Goal: Transaction & Acquisition: Download file/media

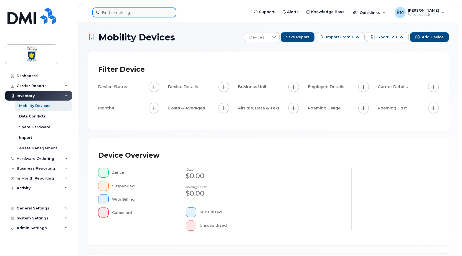
click at [106, 10] on input at bounding box center [134, 12] width 84 height 10
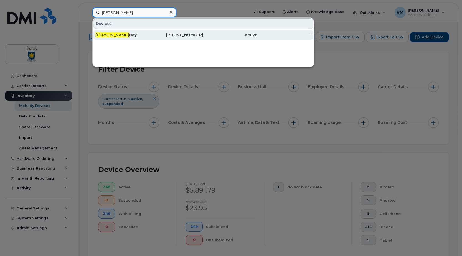
type input "[PERSON_NAME]"
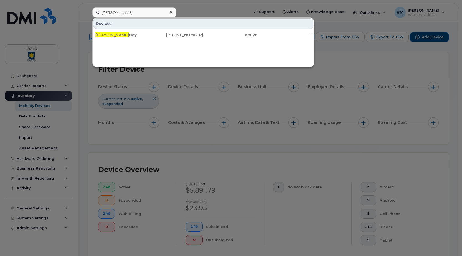
drag, startPoint x: 100, startPoint y: 37, endPoint x: 250, endPoint y: 23, distance: 150.3
click at [100, 37] on span "Brett" at bounding box center [112, 34] width 34 height 5
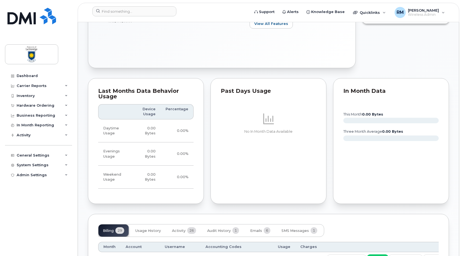
scroll to position [360, 0]
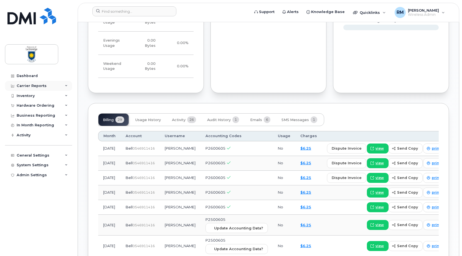
click at [30, 86] on div "Carrier Reports" at bounding box center [32, 86] width 30 height 4
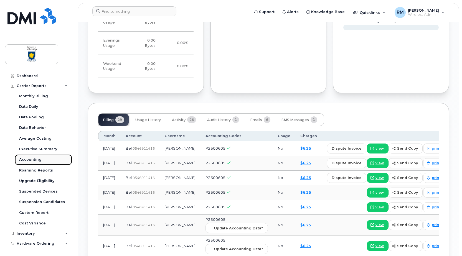
click at [33, 159] on div "Accounting" at bounding box center [30, 159] width 22 height 5
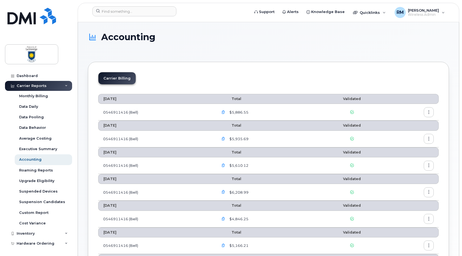
click at [428, 112] on icon "button" at bounding box center [429, 113] width 4 height 4
click at [398, 134] on span "Download" at bounding box center [404, 134] width 22 height 5
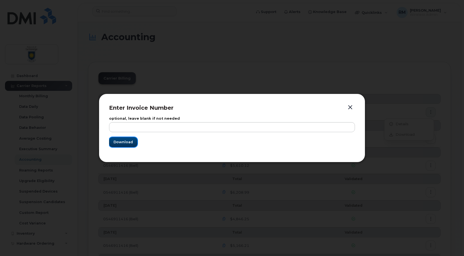
drag, startPoint x: 125, startPoint y: 143, endPoint x: 131, endPoint y: 141, distance: 5.7
click at [125, 142] on span "Download" at bounding box center [122, 141] width 19 height 5
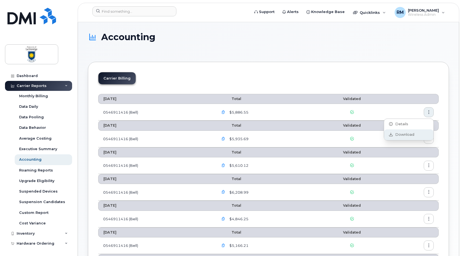
click at [396, 136] on span "Download" at bounding box center [404, 134] width 22 height 5
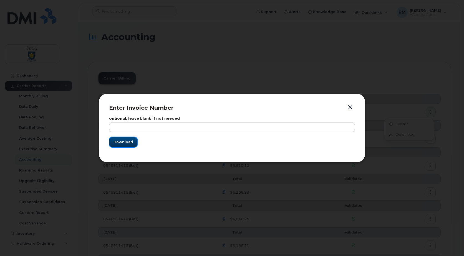
click at [128, 141] on span "Download" at bounding box center [122, 141] width 19 height 5
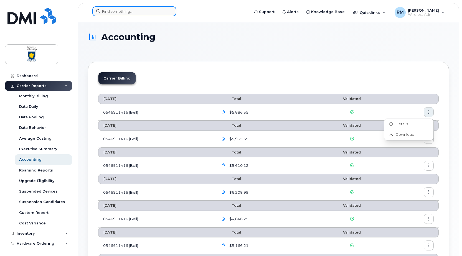
click at [118, 15] on input at bounding box center [134, 11] width 84 height 10
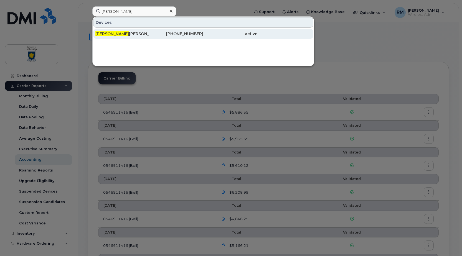
drag, startPoint x: 109, startPoint y: 31, endPoint x: 124, endPoint y: 33, distance: 14.5
click at [110, 31] on div "Lars Hallstrom" at bounding box center [122, 34] width 54 height 6
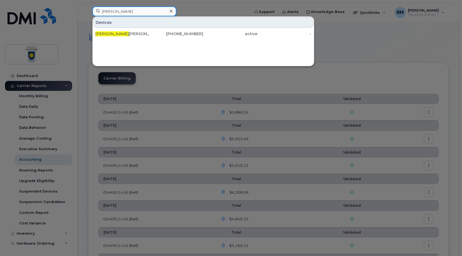
click at [120, 13] on input "lars" at bounding box center [134, 11] width 84 height 10
type input "l"
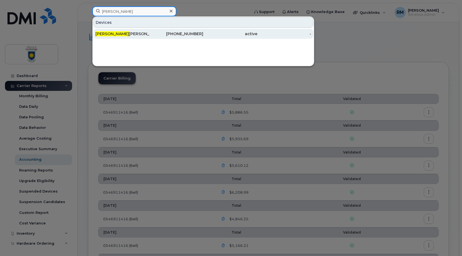
type input "neil"
click at [149, 31] on div "Neil Langevin" at bounding box center [176, 34] width 54 height 10
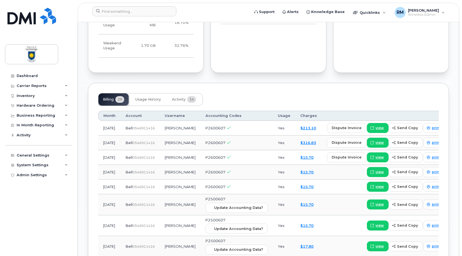
scroll to position [276, 0]
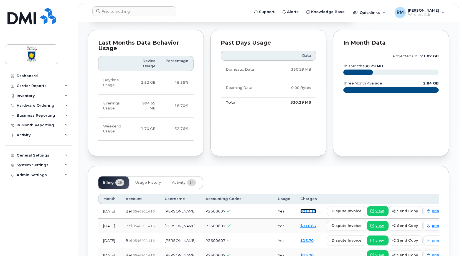
click at [300, 212] on link "$213.10" at bounding box center [308, 211] width 16 height 4
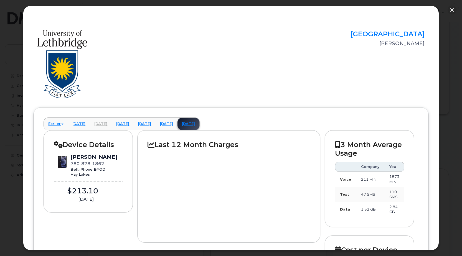
scroll to position [27, 0]
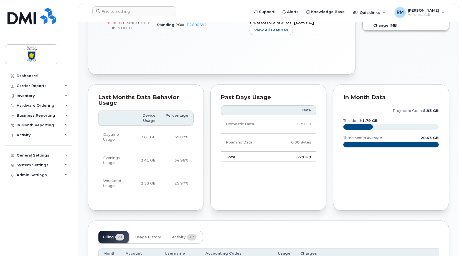
scroll to position [305, 0]
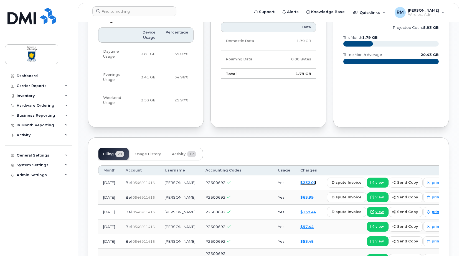
click at [300, 182] on link "$232.00" at bounding box center [308, 182] width 16 height 4
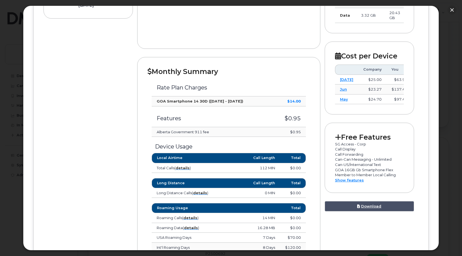
scroll to position [277, 0]
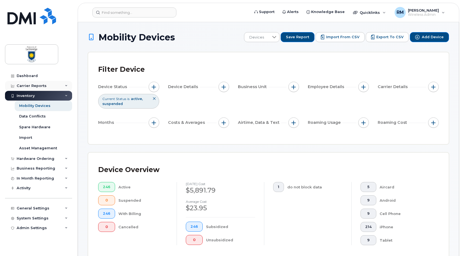
click at [27, 86] on div "Carrier Reports" at bounding box center [32, 86] width 30 height 4
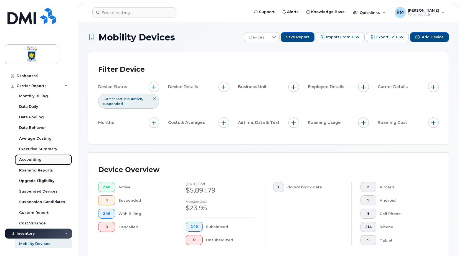
click at [31, 161] on div "Accounting" at bounding box center [30, 159] width 22 height 5
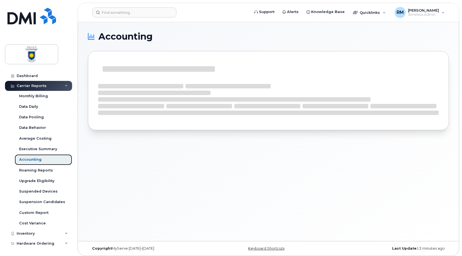
click at [31, 161] on div "Accounting" at bounding box center [30, 159] width 22 height 5
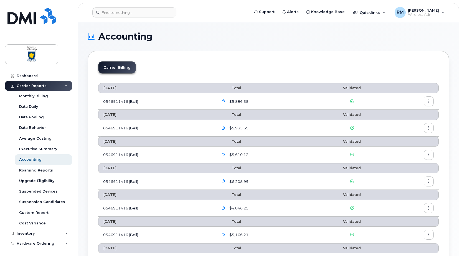
click at [225, 101] on icon "button" at bounding box center [223, 102] width 4 height 4
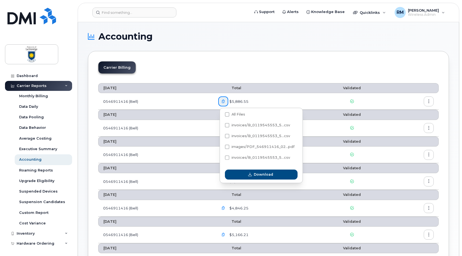
click at [225, 101] on icon "button" at bounding box center [223, 102] width 4 height 4
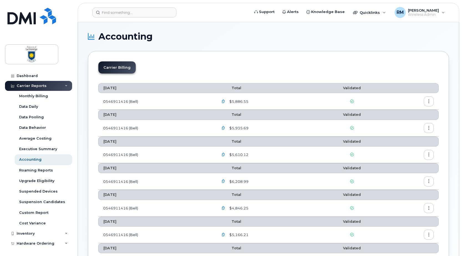
click at [431, 101] on button "button" at bounding box center [429, 101] width 10 height 10
click at [401, 111] on span "Details" at bounding box center [400, 113] width 15 height 5
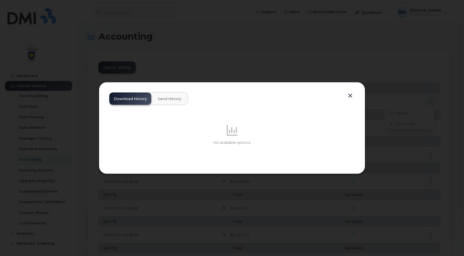
click at [351, 94] on button "button" at bounding box center [350, 96] width 8 height 8
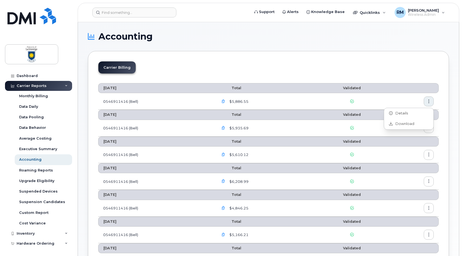
click at [241, 102] on span "$5,886.55" at bounding box center [238, 101] width 20 height 5
click at [225, 101] on icon "button" at bounding box center [223, 102] width 4 height 4
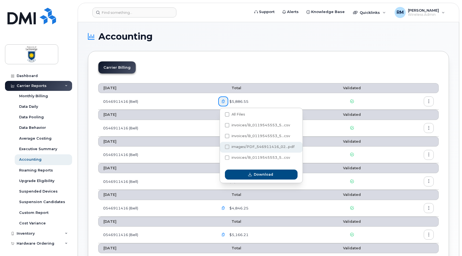
click at [227, 147] on span at bounding box center [227, 147] width 4 height 4
click at [221, 147] on input "images/PDF_546911416_02...pdf" at bounding box center [219, 147] width 3 height 3
checkbox input "true"
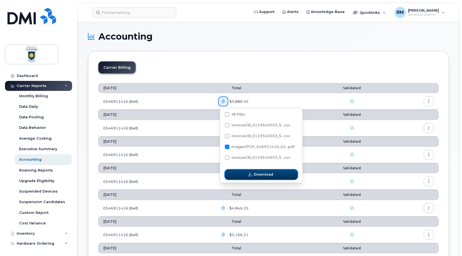
click at [265, 175] on span "Download" at bounding box center [263, 174] width 19 height 5
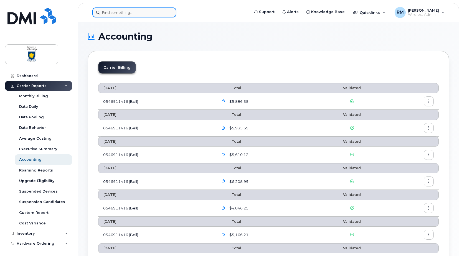
click at [103, 13] on input at bounding box center [134, 12] width 84 height 10
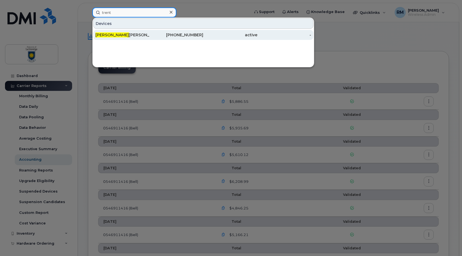
type input "trent"
click at [110, 34] on div "Trent Frank" at bounding box center [122, 35] width 54 height 6
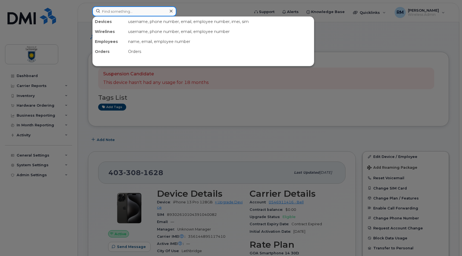
click at [120, 12] on input at bounding box center [134, 11] width 84 height 10
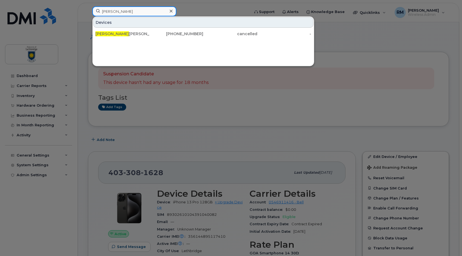
type input "[PERSON_NAME]"
click at [95, 34] on link "[PERSON_NAME] [PHONE_NUMBER] cancelled -" at bounding box center [203, 34] width 220 height 10
